Goal: Task Accomplishment & Management: Manage account settings

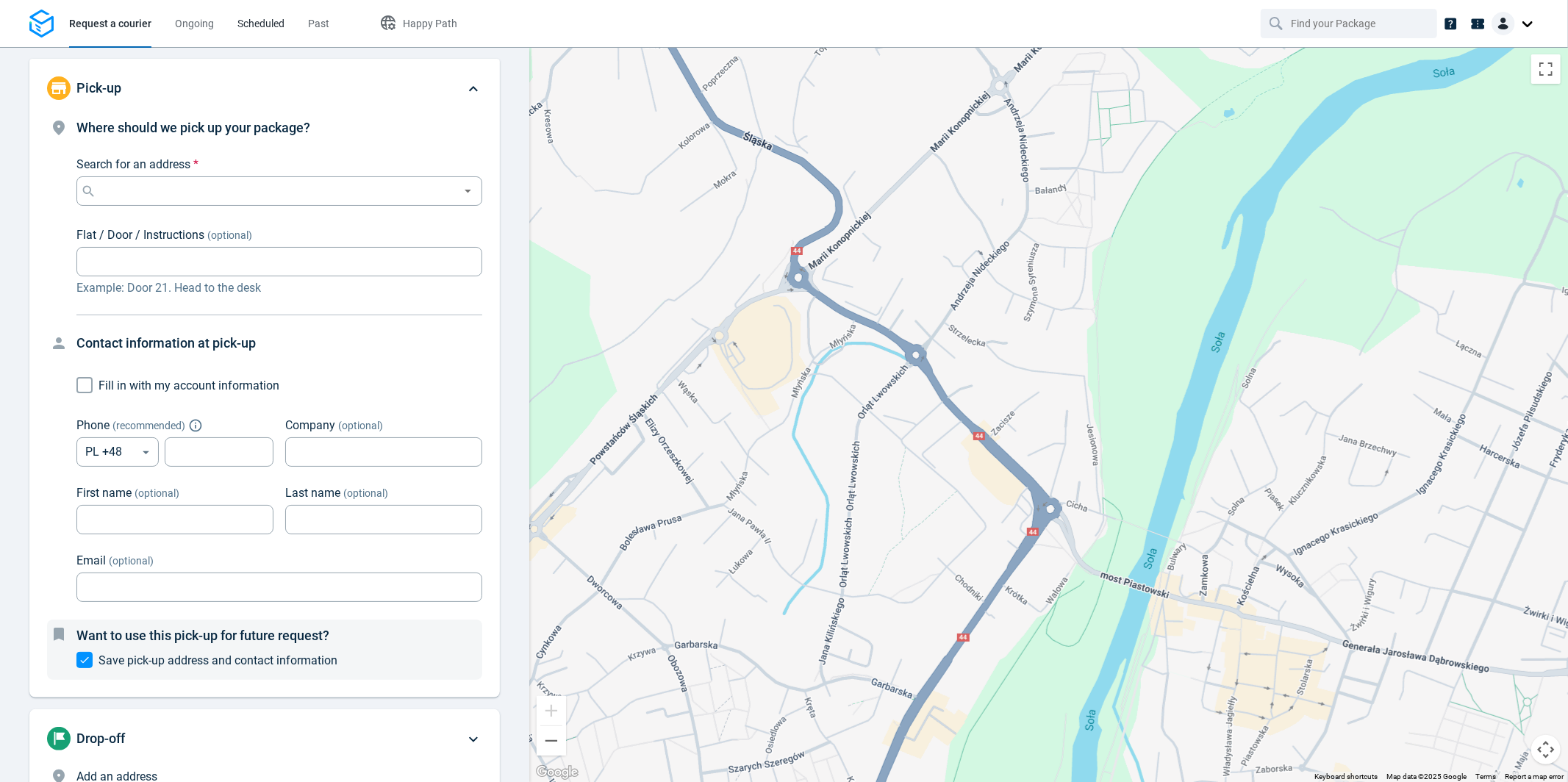
click at [240, 33] on link "Scheduled" at bounding box center [260, 23] width 47 height 47
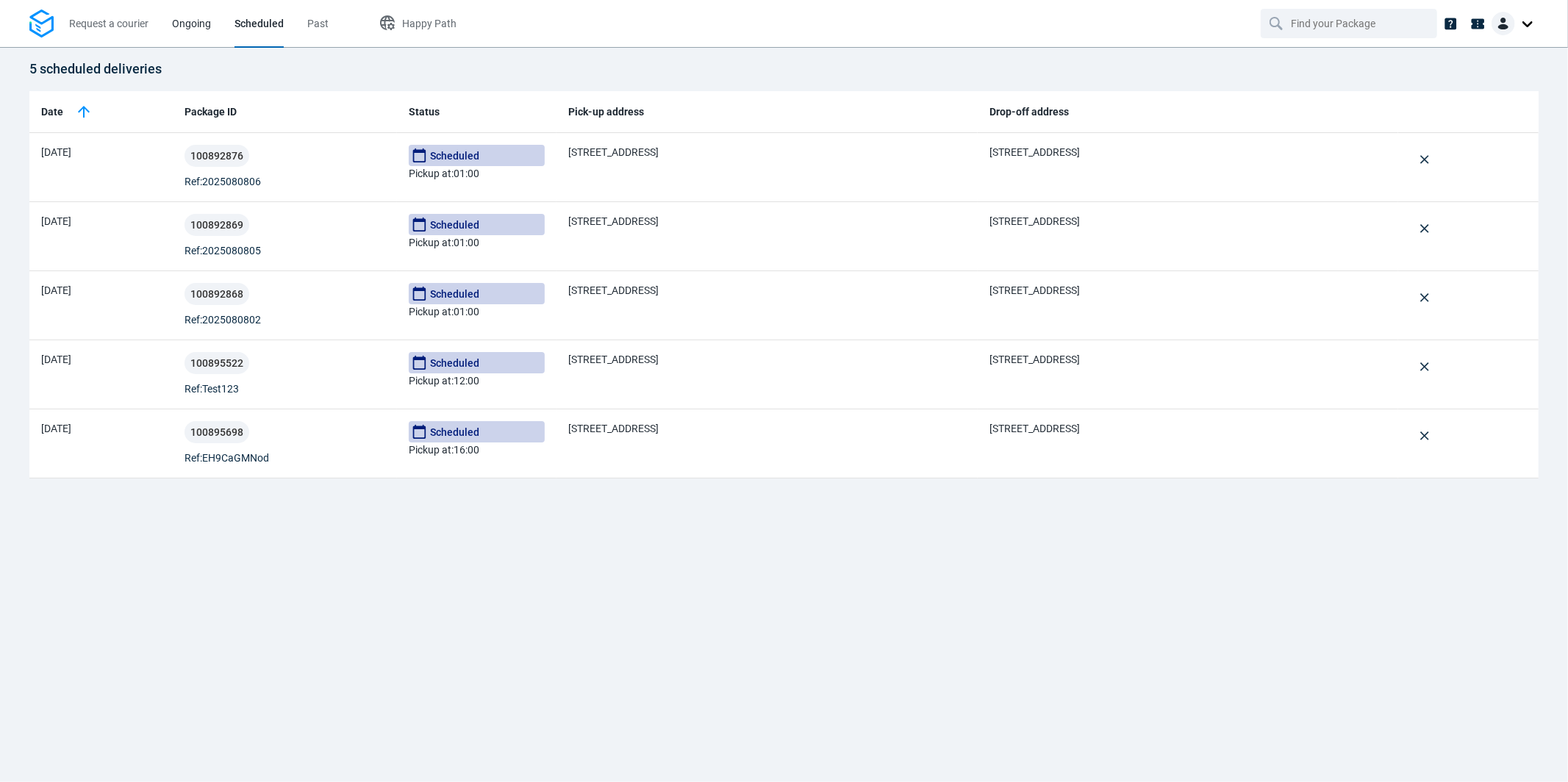
click at [194, 25] on span "Ongoing" at bounding box center [191, 23] width 39 height 12
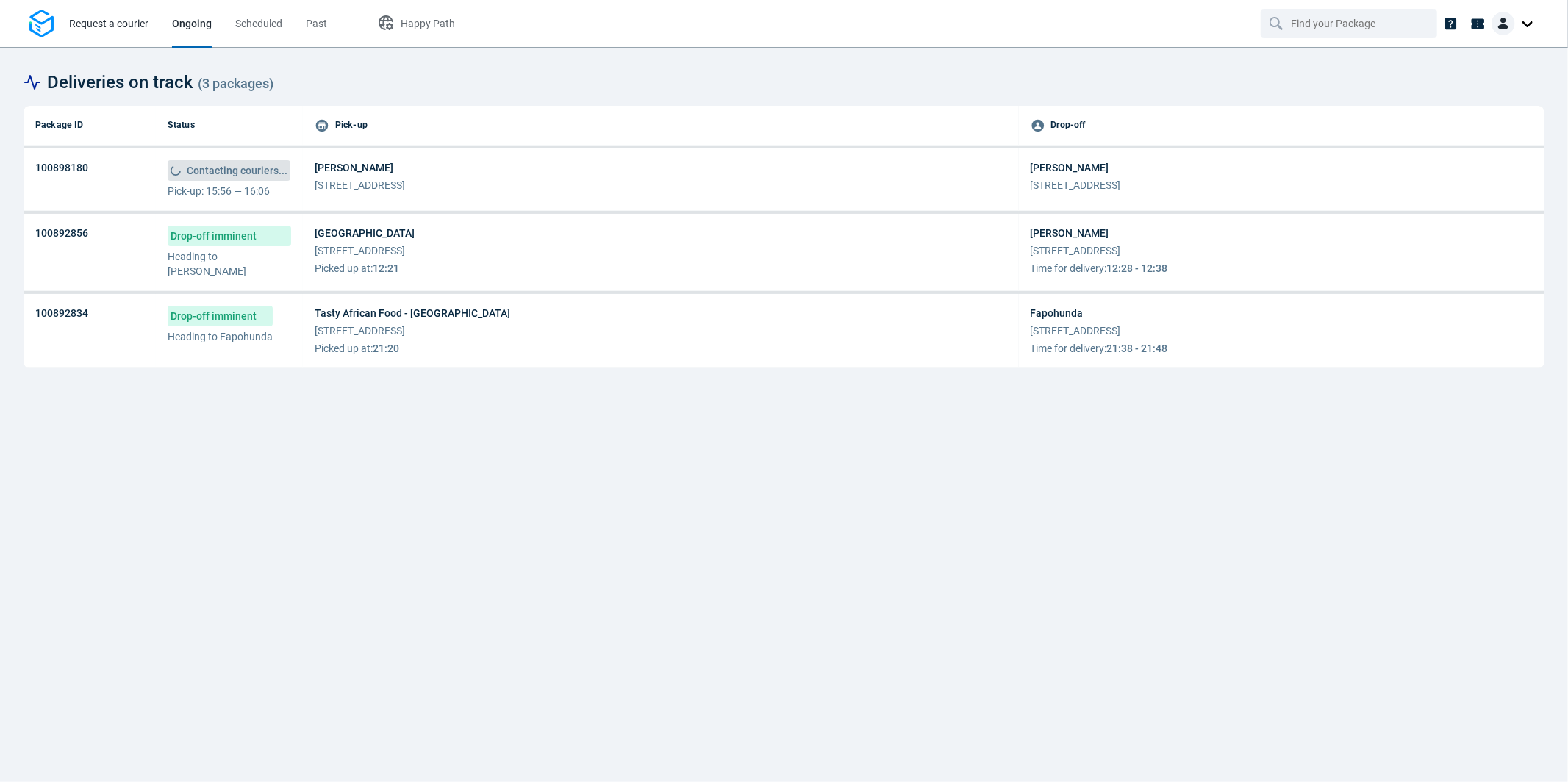
click at [119, 30] on span "Request a courier" at bounding box center [109, 23] width 79 height 15
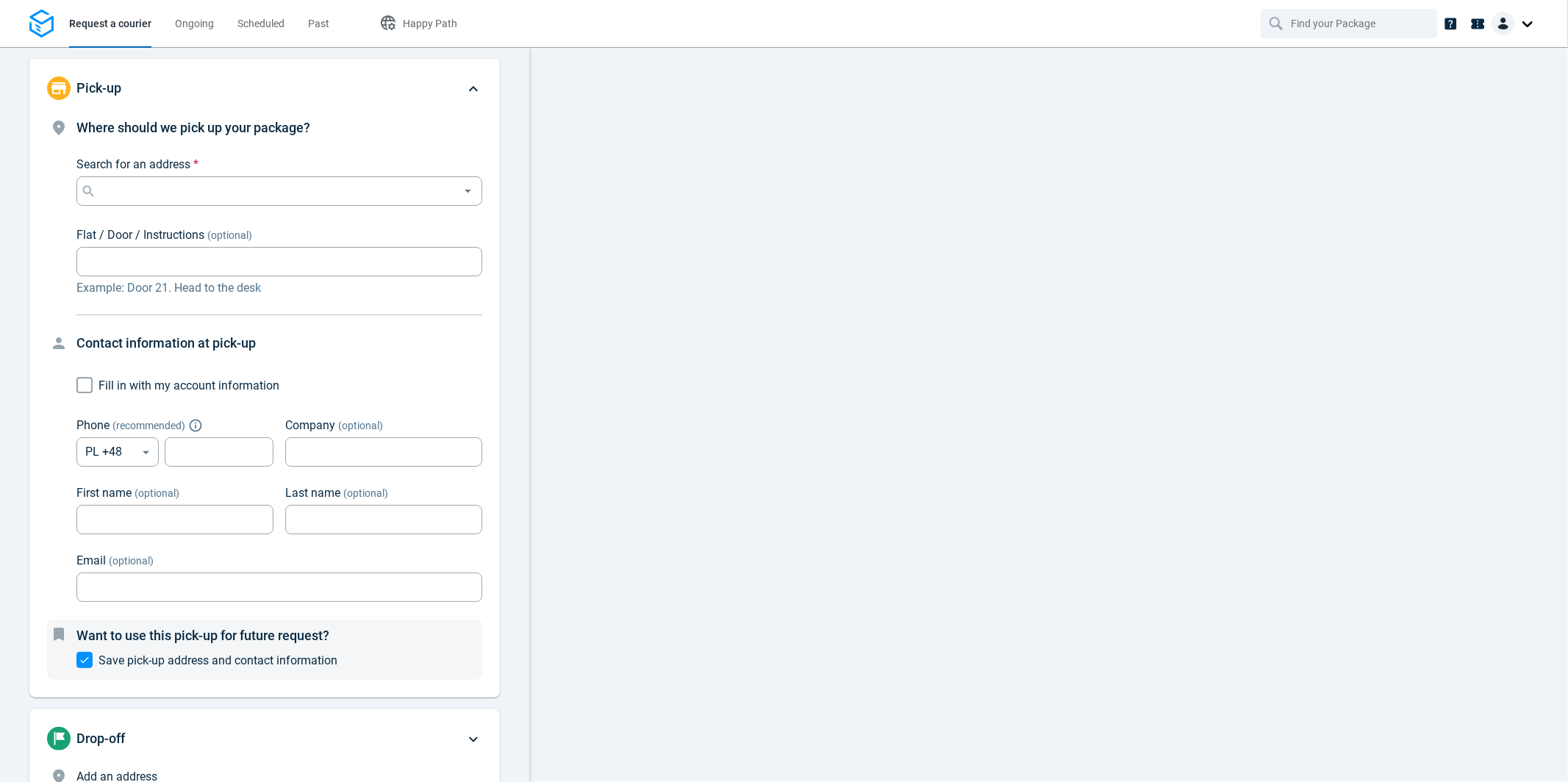
click at [1525, 23] on div at bounding box center [1515, 24] width 47 height 24
click at [1483, 91] on link "Settings" at bounding box center [1476, 91] width 119 height 24
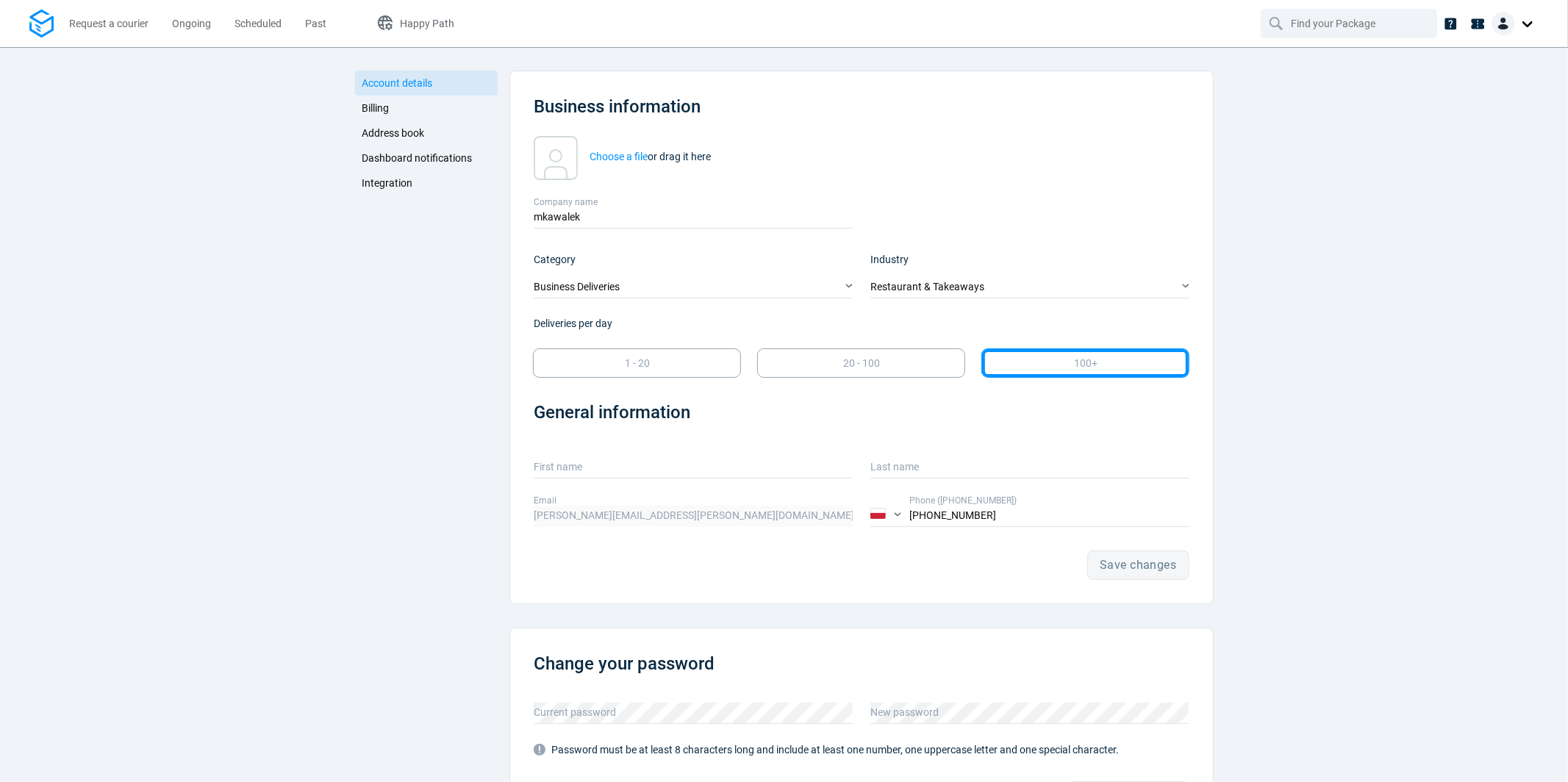
click at [392, 185] on span "Integration" at bounding box center [387, 183] width 51 height 12
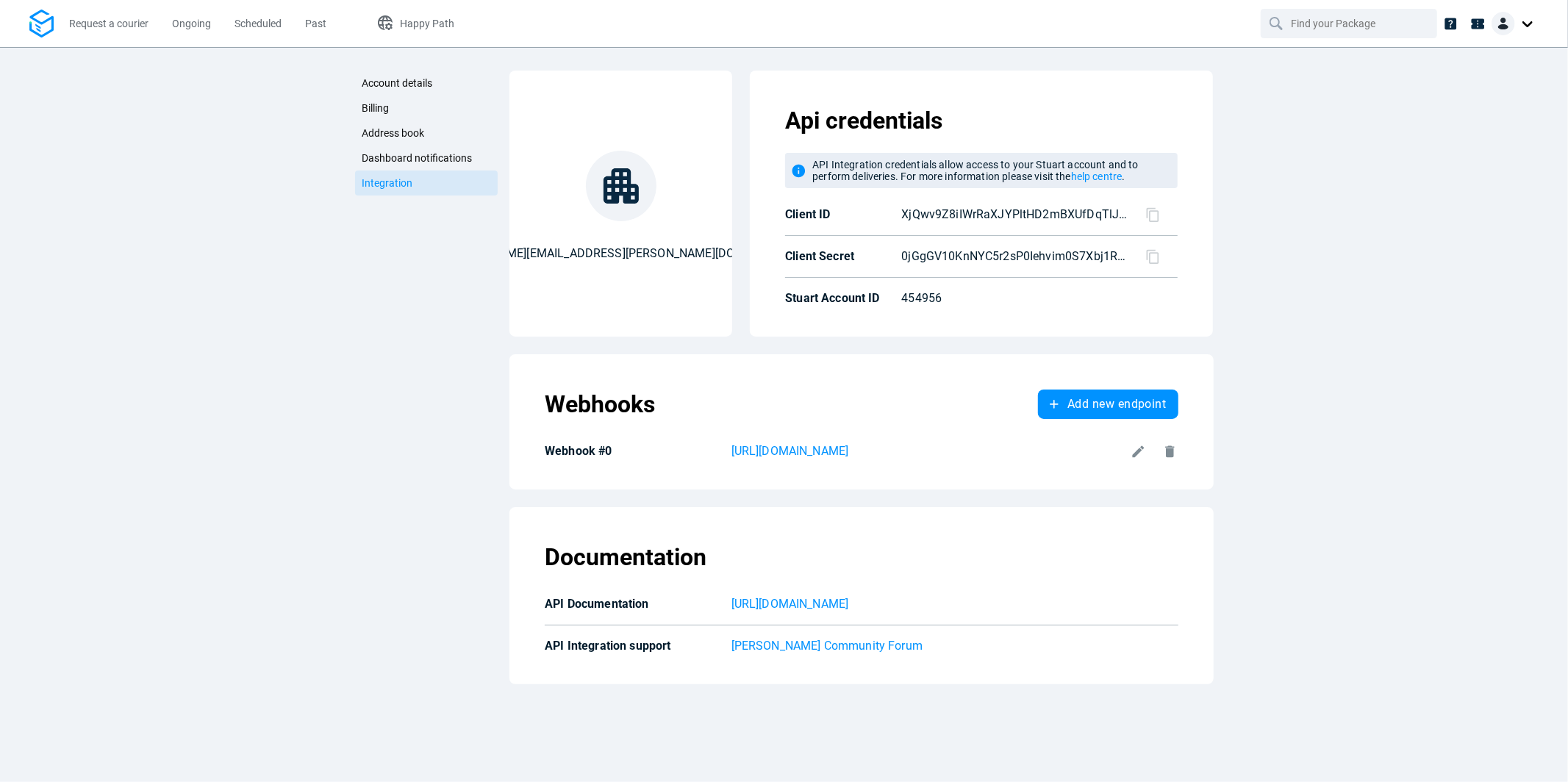
click at [1138, 451] on icon at bounding box center [1138, 451] width 12 height 12
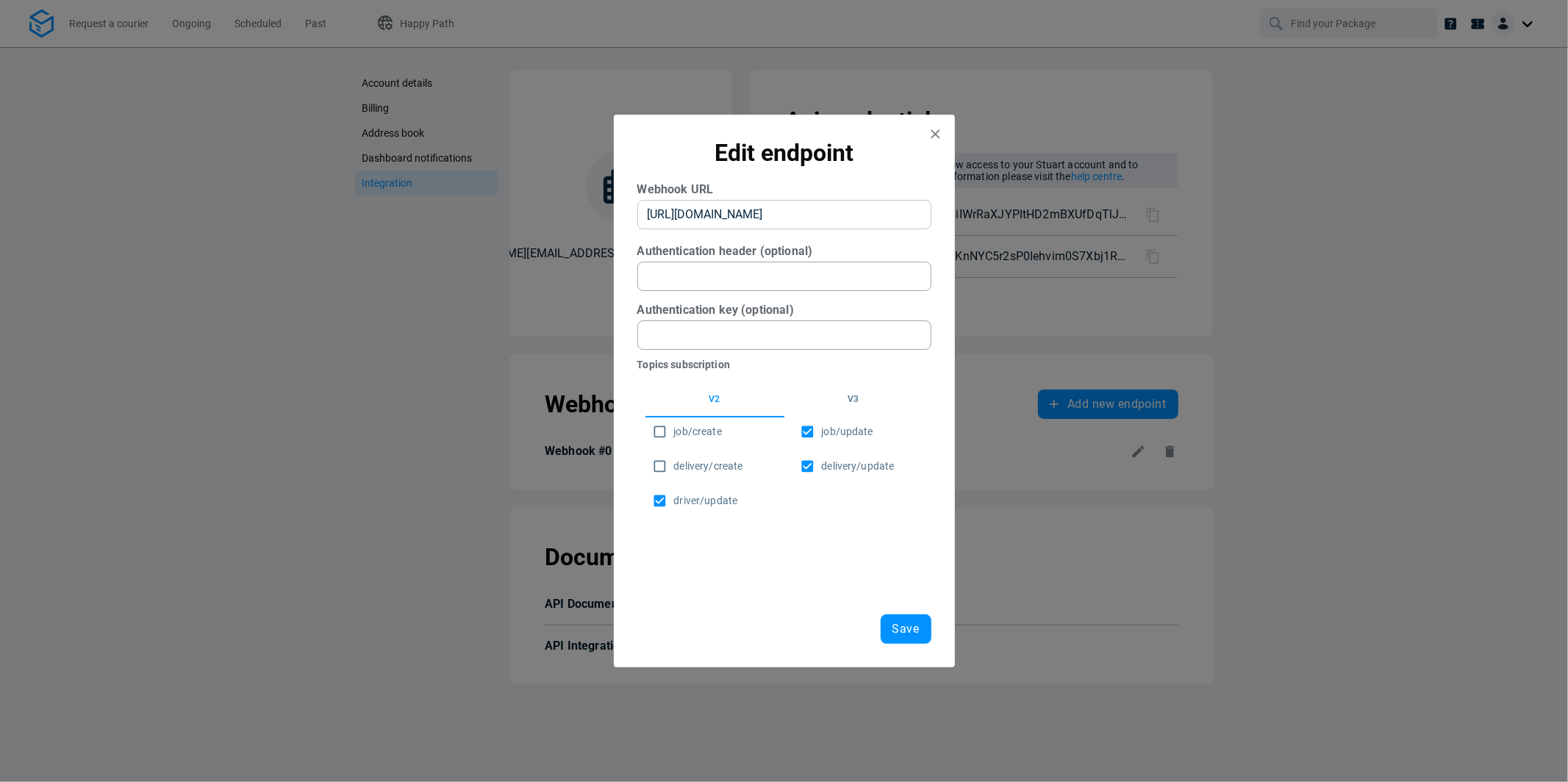
click at [649, 215] on URL "[URL][DOMAIN_NAME]" at bounding box center [784, 214] width 294 height 29
drag, startPoint x: 645, startPoint y: 212, endPoint x: 930, endPoint y: 219, distance: 285.1
click at [930, 219] on URL "[URL][DOMAIN_NAME]" at bounding box center [784, 214] width 294 height 29
paste URL "383e51d9-4997-4a28-b1e0-c28fb93f9b31"
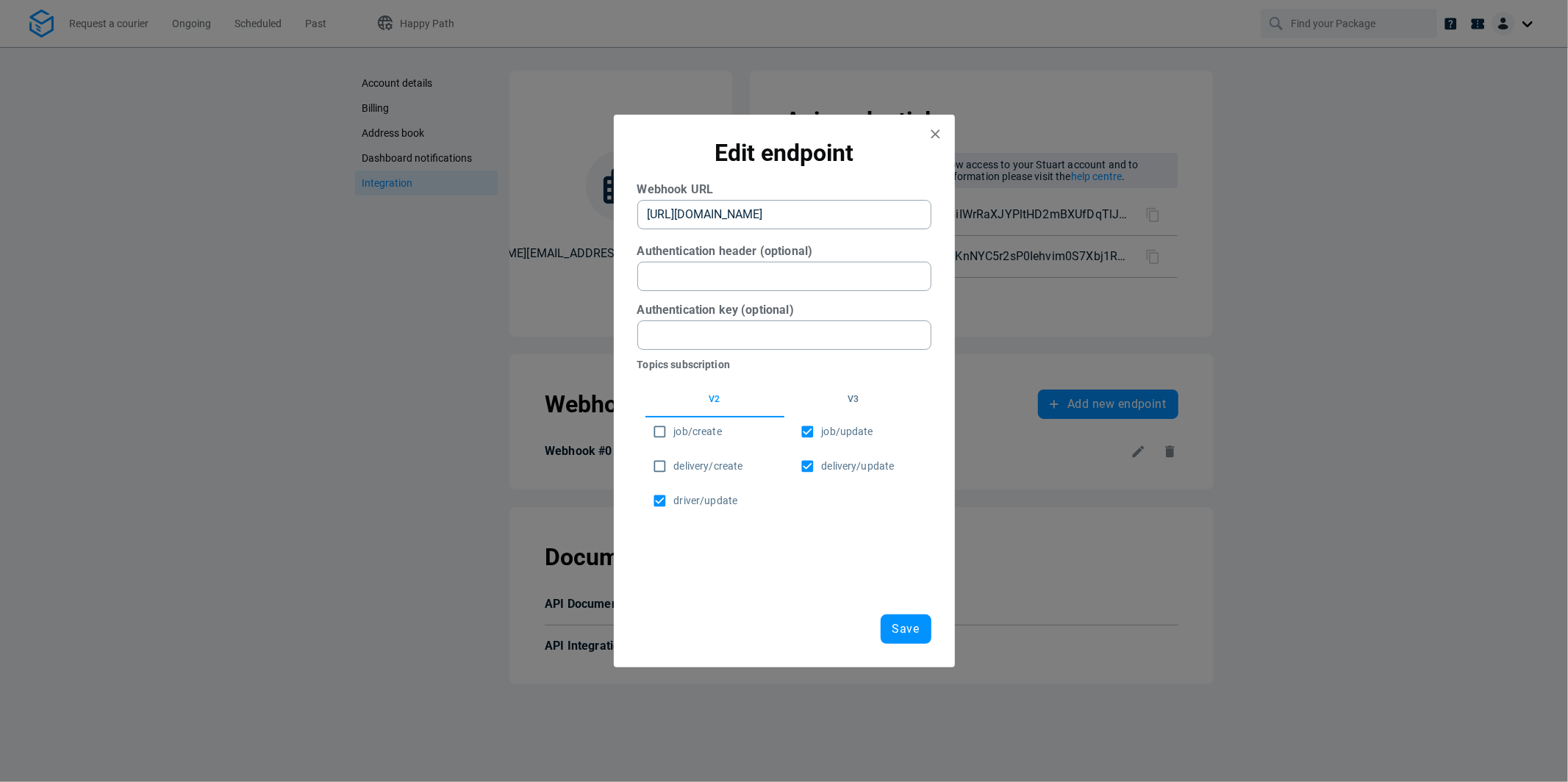
scroll to position [0, 56]
type URL "[URL][DOMAIN_NAME]"
click at [688, 430] on span "job/create" at bounding box center [698, 431] width 48 height 15
click at [674, 430] on input "job/create" at bounding box center [660, 432] width 29 height 29
checkbox input "true"
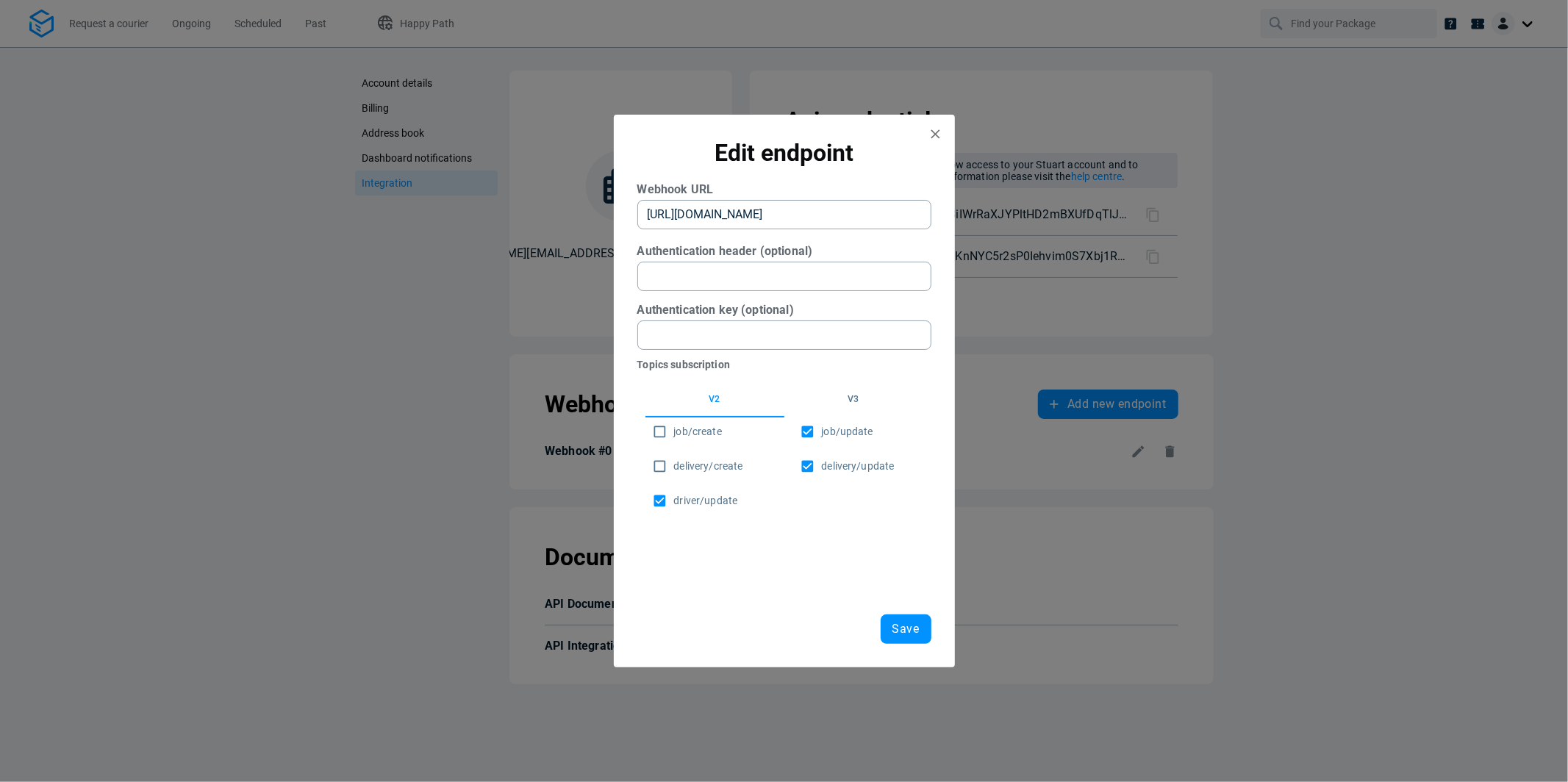
scroll to position [0, 0]
click at [692, 464] on span "delivery/create" at bounding box center [708, 466] width 69 height 15
click at [674, 464] on input "delivery/create" at bounding box center [660, 466] width 29 height 29
checkbox input "true"
click at [911, 634] on span "Save" at bounding box center [906, 629] width 27 height 12
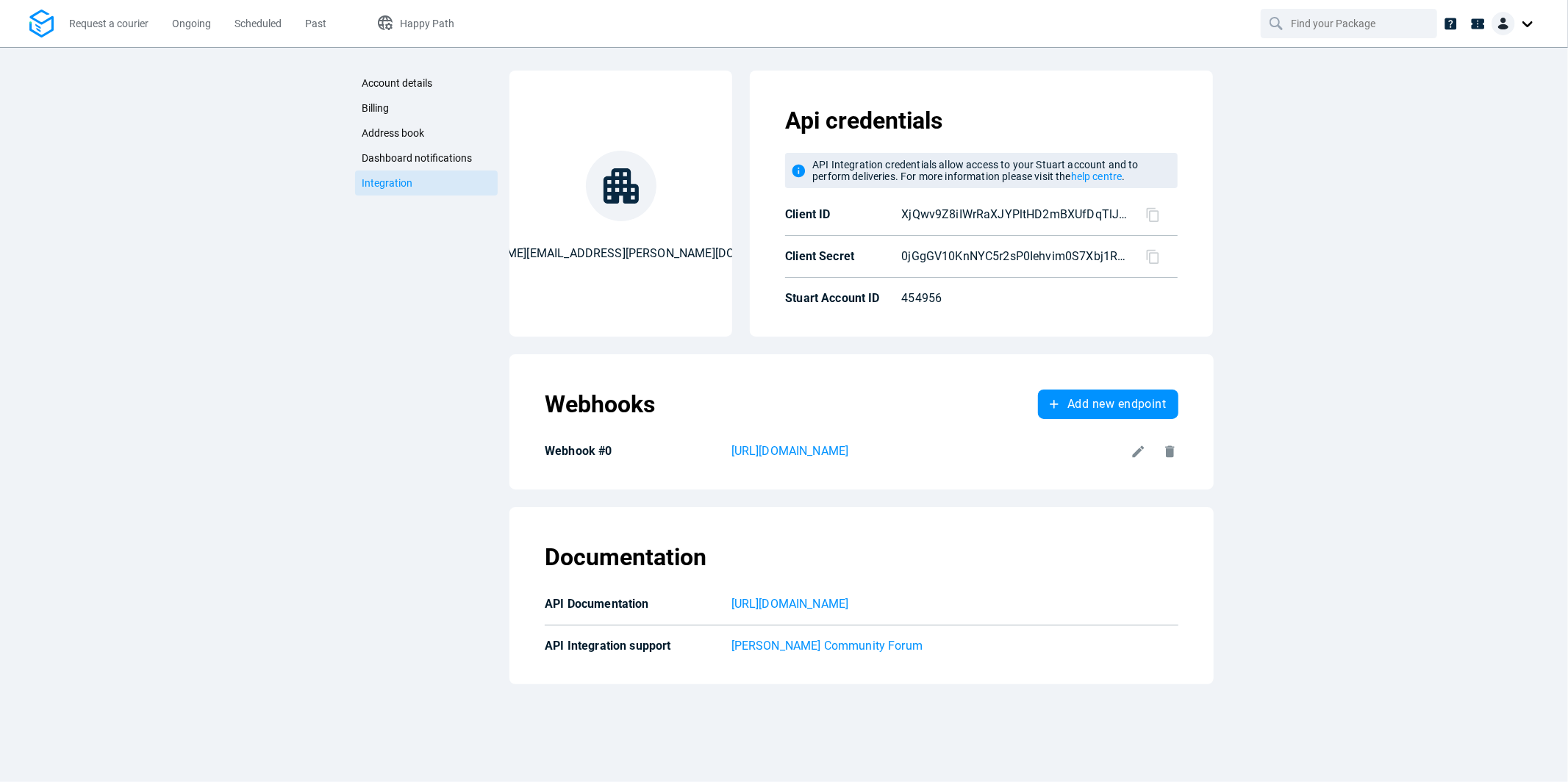
click at [1525, 26] on div at bounding box center [1515, 24] width 47 height 24
click at [201, 32] on link "Ongoing" at bounding box center [191, 23] width 39 height 47
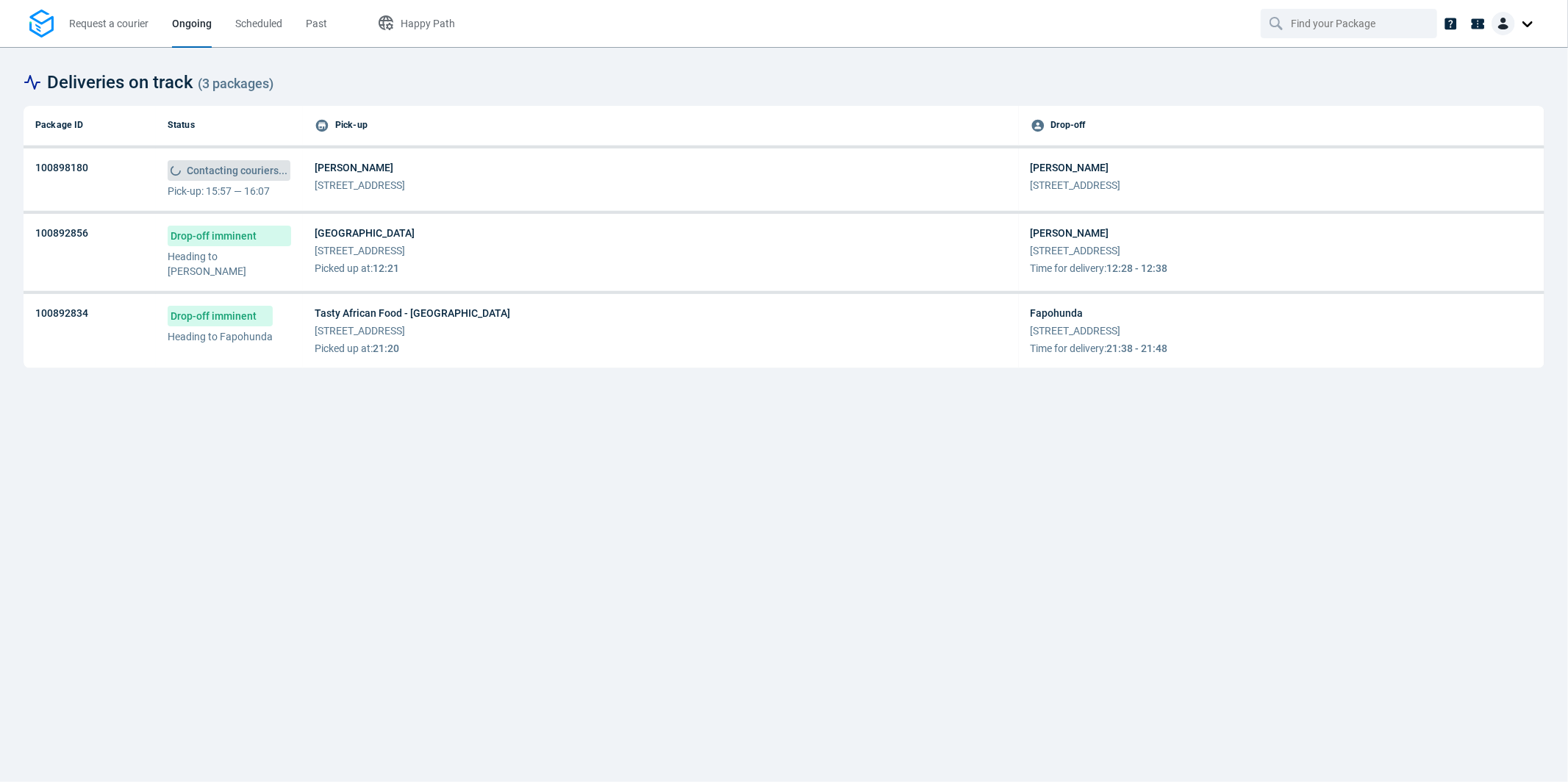
click at [405, 164] on span "[PERSON_NAME]" at bounding box center [360, 168] width 91 height 15
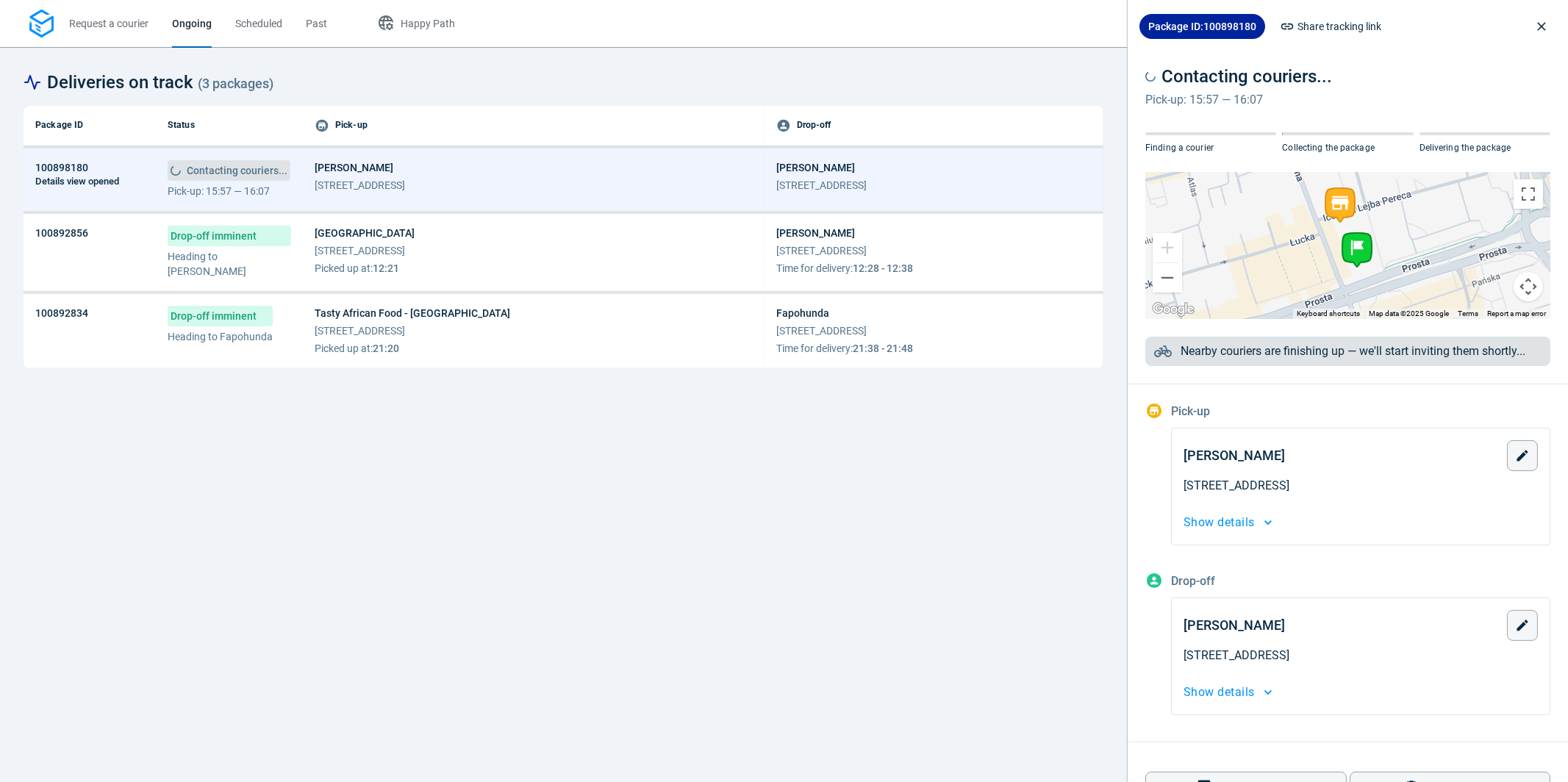
click at [561, 182] on div "[PERSON_NAME][STREET_ADDRESS]" at bounding box center [534, 178] width 438 height 35
